Goal: Information Seeking & Learning: Learn about a topic

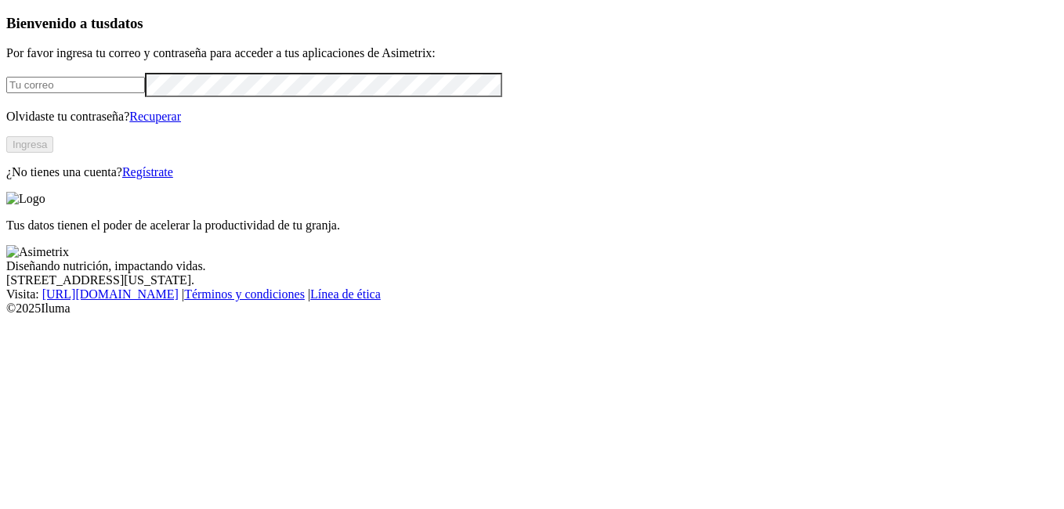
type input "[EMAIL_ADDRESS][PERSON_NAME][DOMAIN_NAME]"
click at [53, 153] on button "Ingresa" at bounding box center [29, 144] width 47 height 16
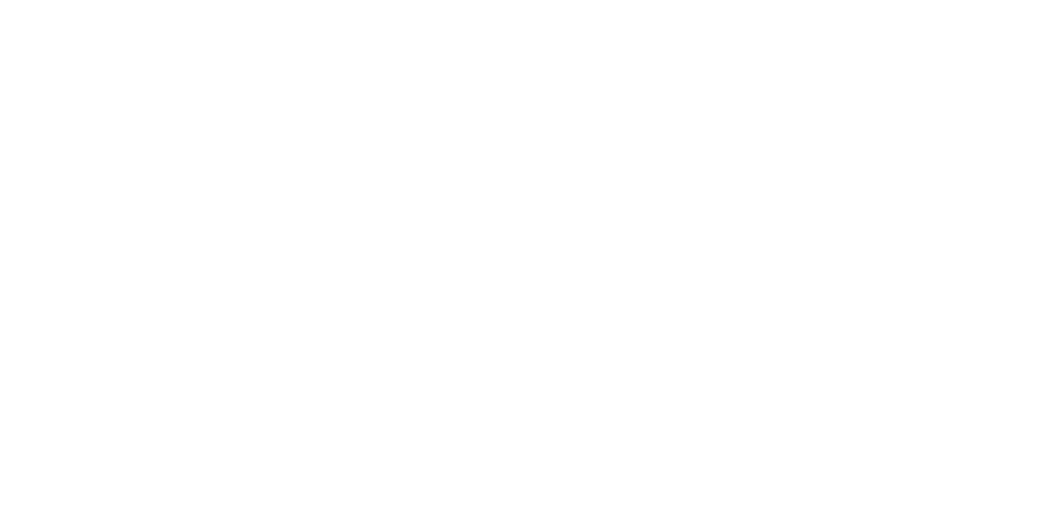
drag, startPoint x: 334, startPoint y: 40, endPoint x: 466, endPoint y: 35, distance: 132.5
